Goal: Task Accomplishment & Management: Use online tool/utility

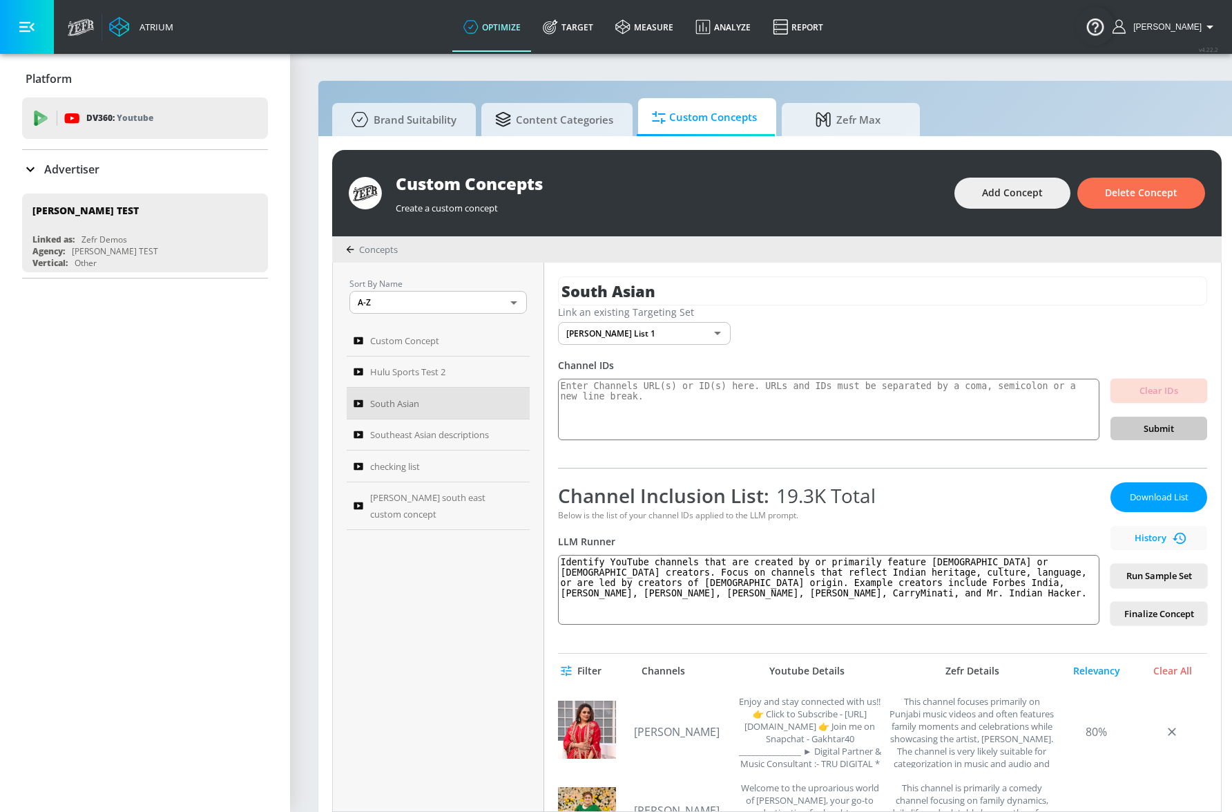
click at [1169, 496] on span "Download List" at bounding box center [1159, 497] width 69 height 16
